Goal: Information Seeking & Learning: Learn about a topic

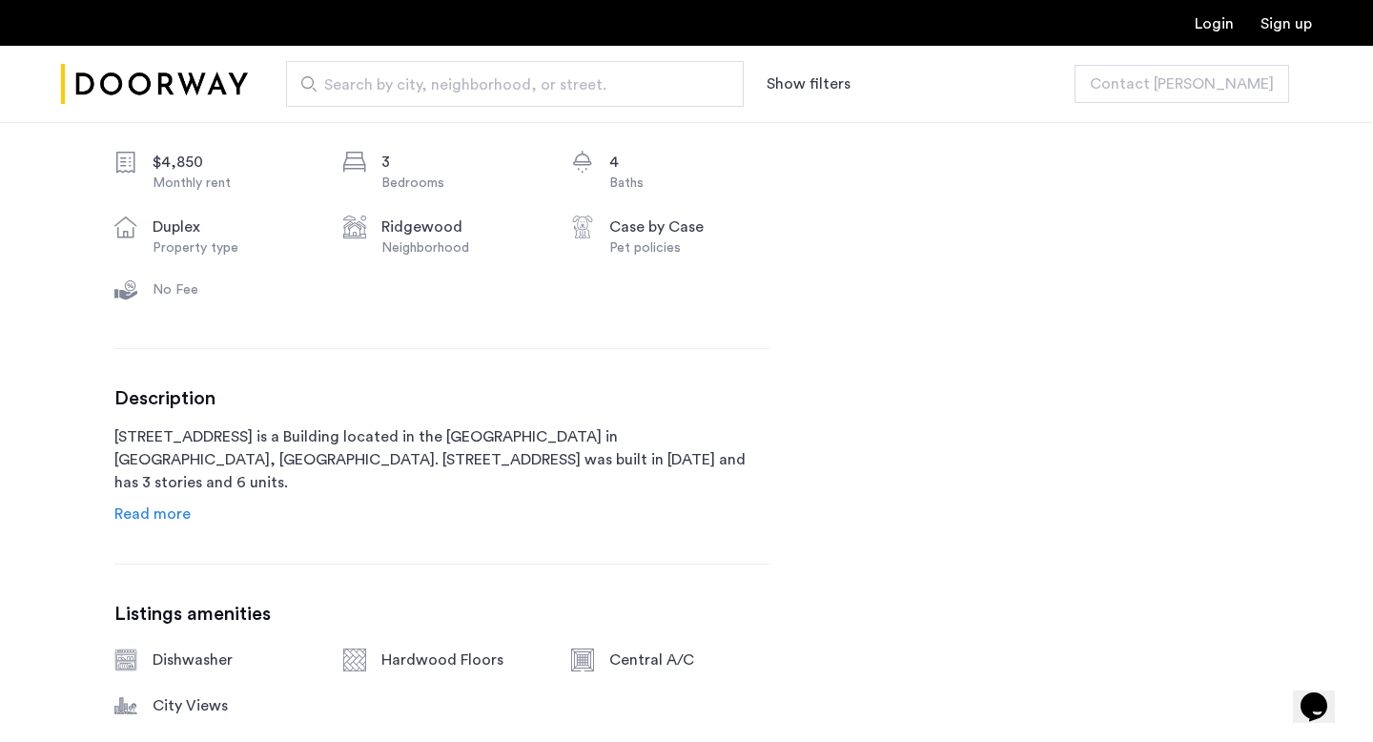
scroll to position [768, 0]
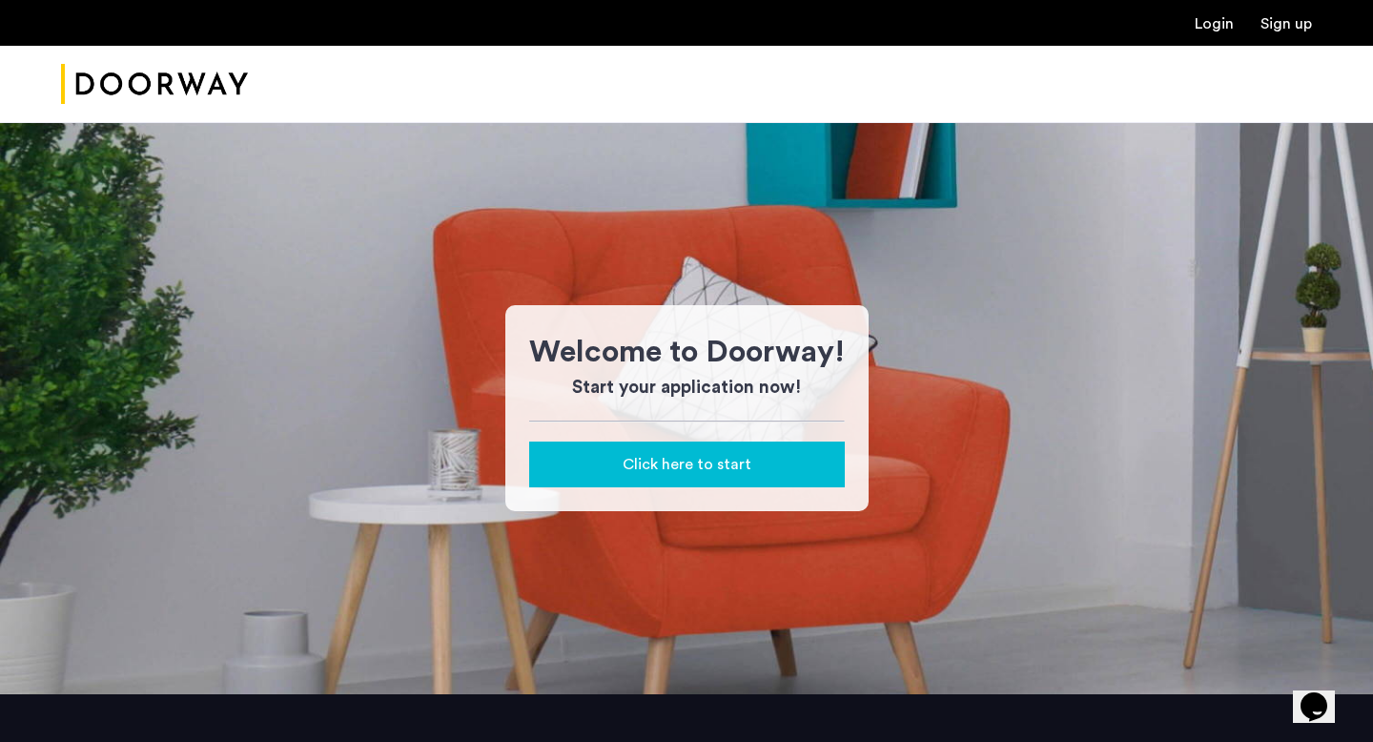
click at [159, 69] on img "Cazamio Logo" at bounding box center [154, 84] width 187 height 71
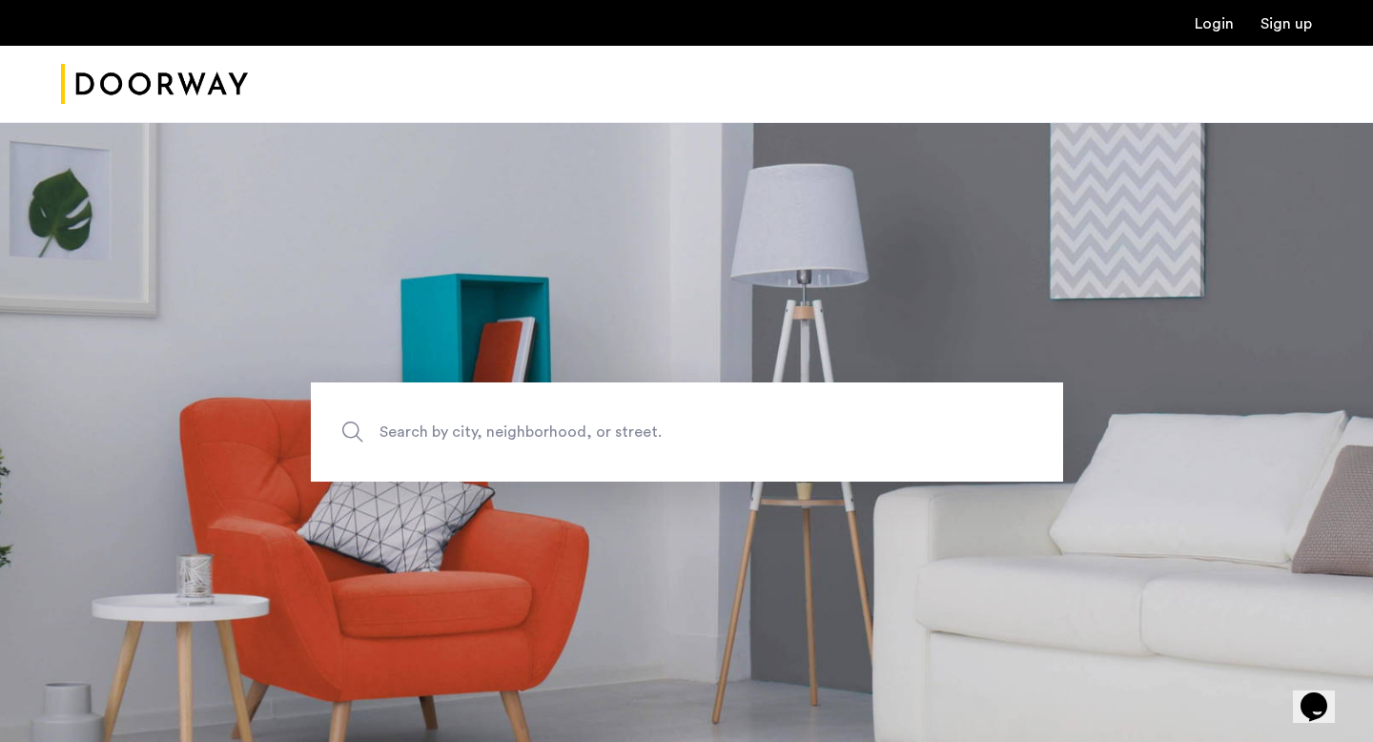
click at [529, 432] on span "Search by city, neighborhood, or street." at bounding box center [642, 432] width 526 height 26
click at [529, 432] on input "Search by city, neighborhood, or street." at bounding box center [687, 431] width 752 height 99
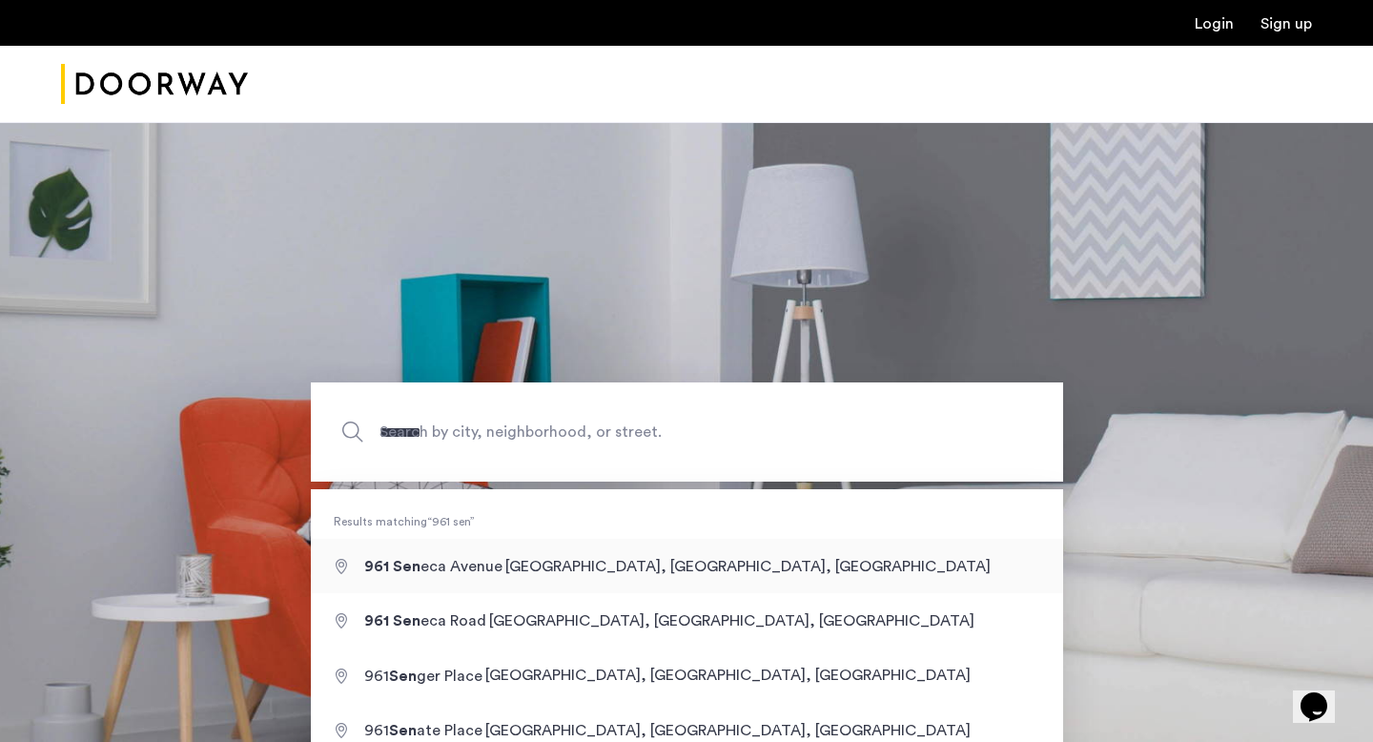
type input "**********"
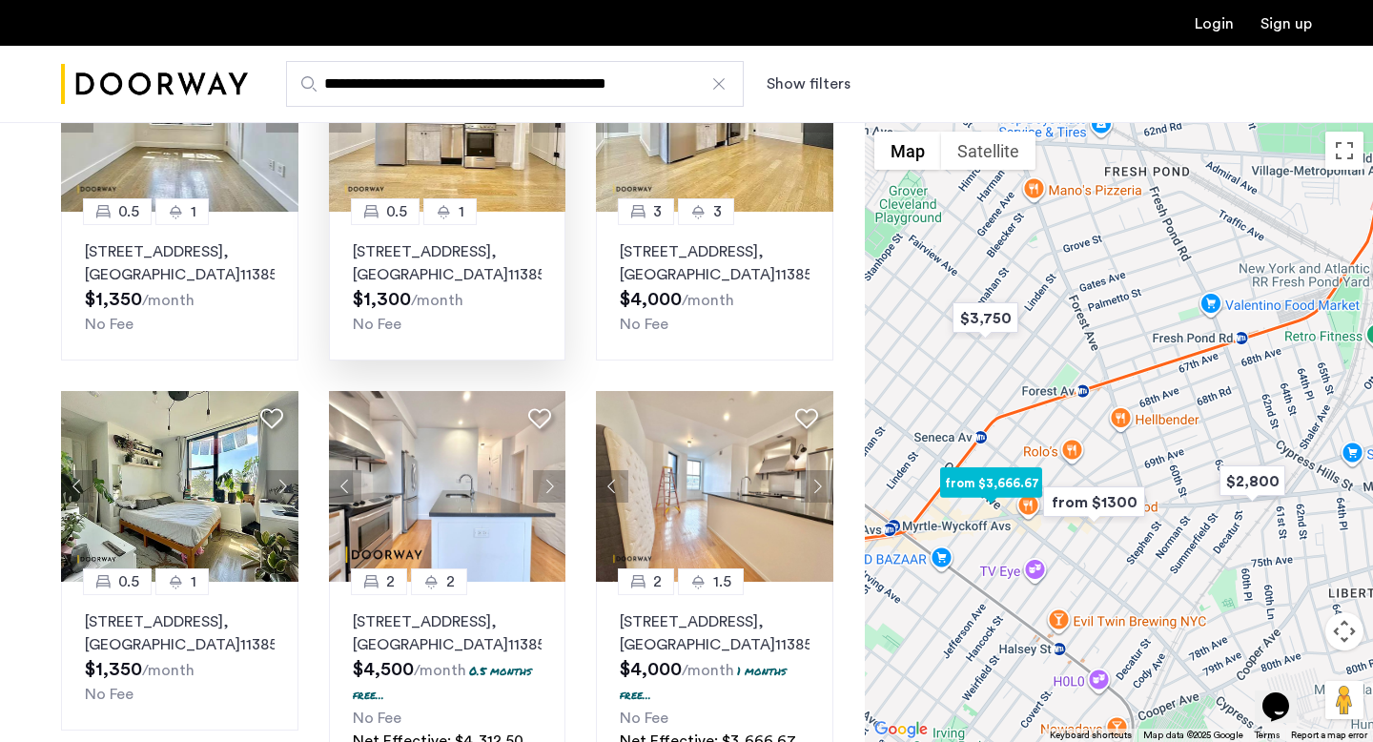
scroll to position [312, 0]
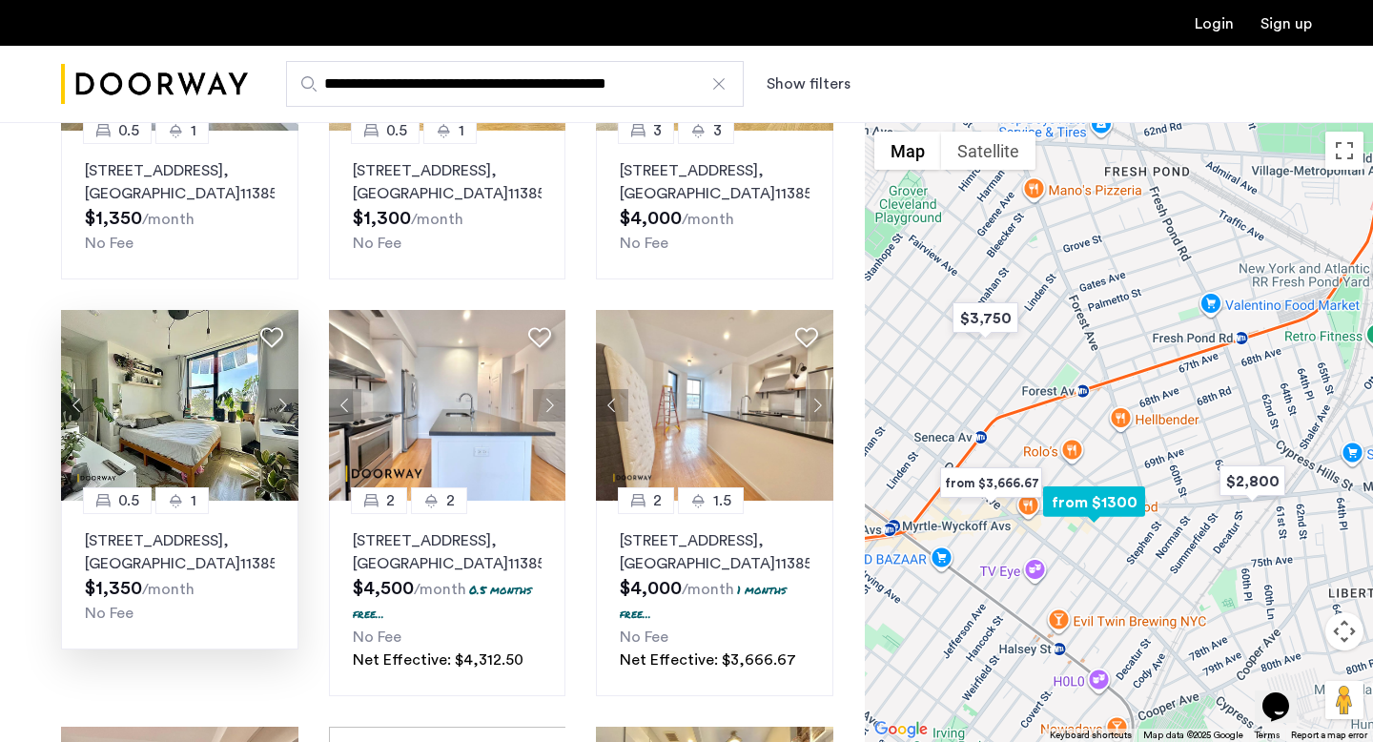
click at [246, 464] on img at bounding box center [179, 405] width 237 height 191
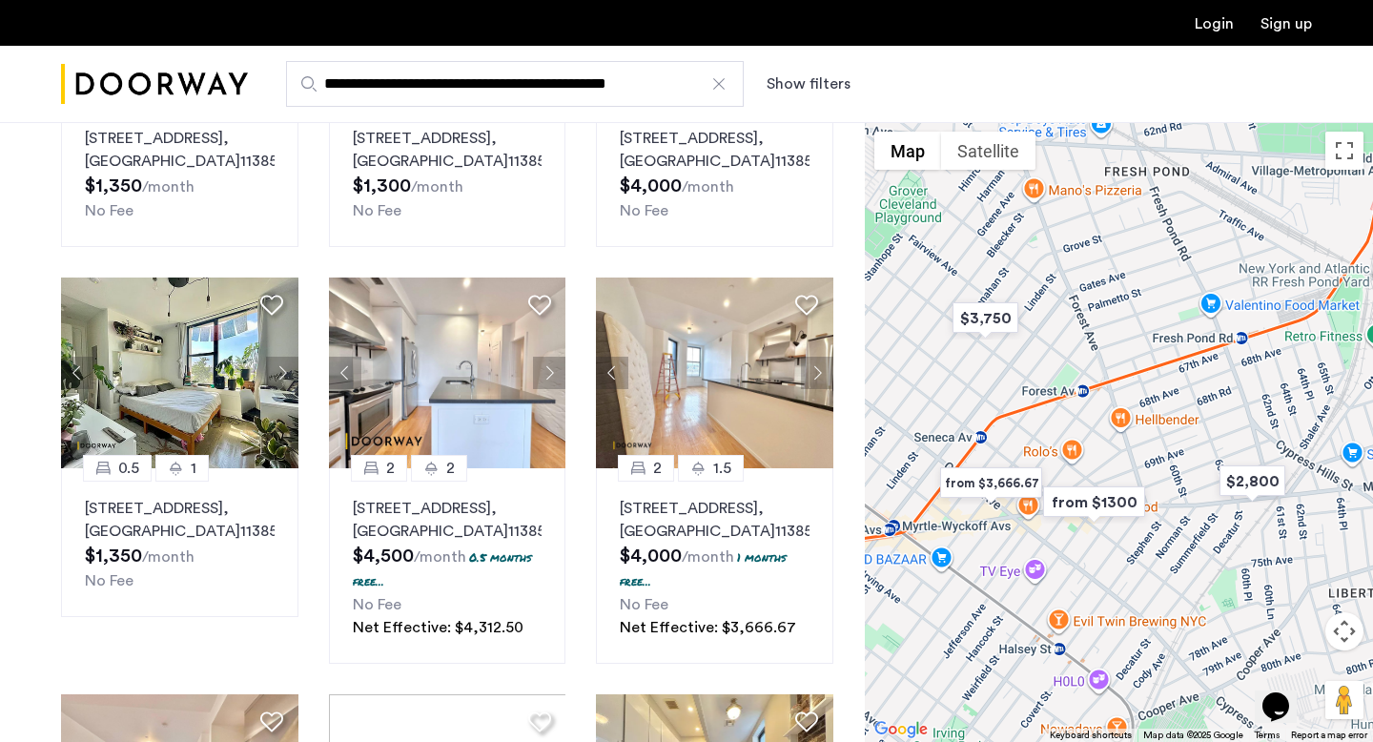
scroll to position [0, 0]
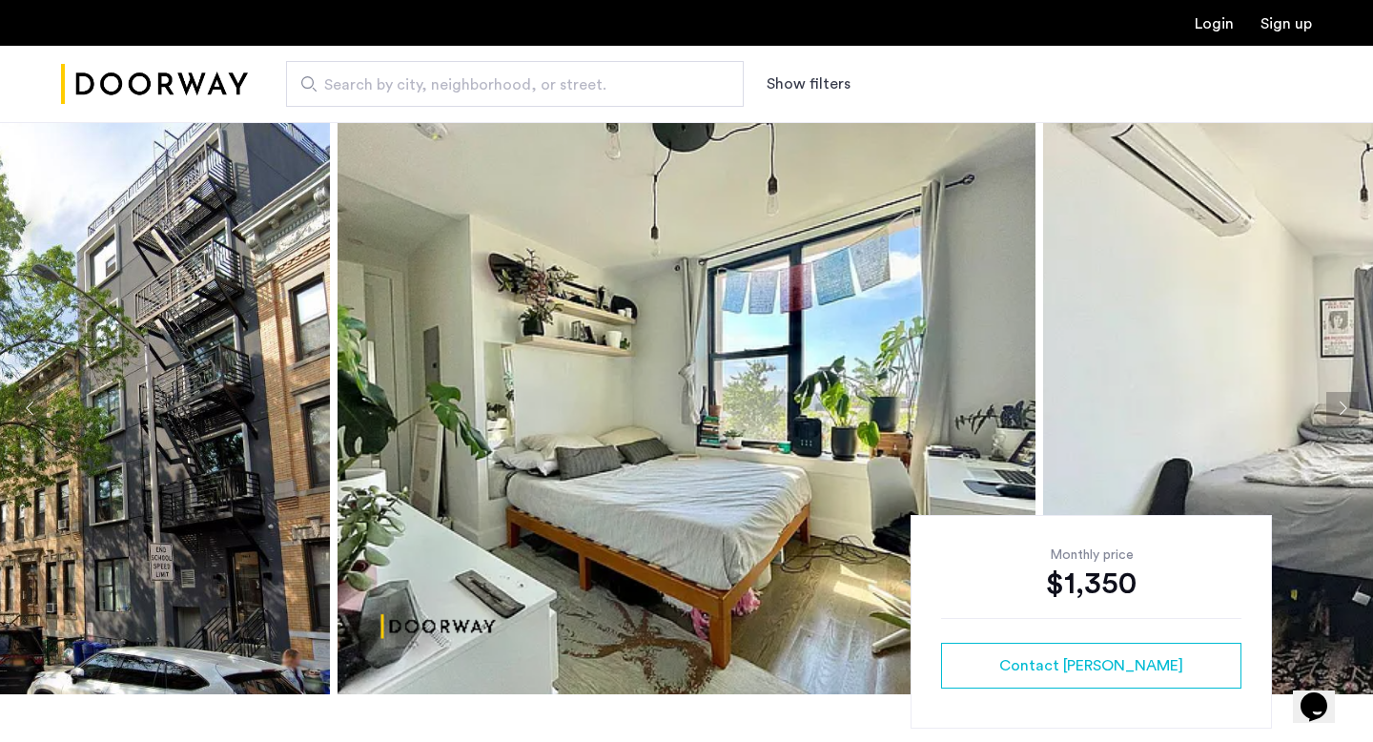
scroll to position [185, 0]
